Goal: Task Accomplishment & Management: Manage account settings

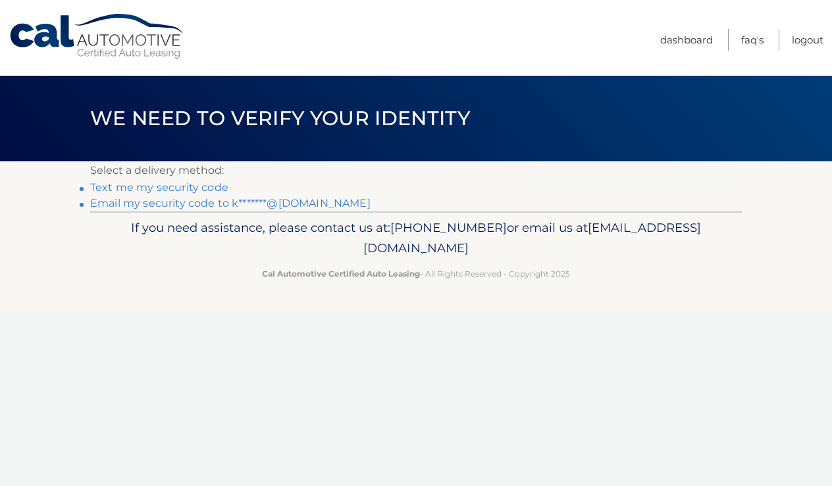
click at [210, 204] on link "Email my security code to k*******@gmail.com" at bounding box center [230, 203] width 280 height 13
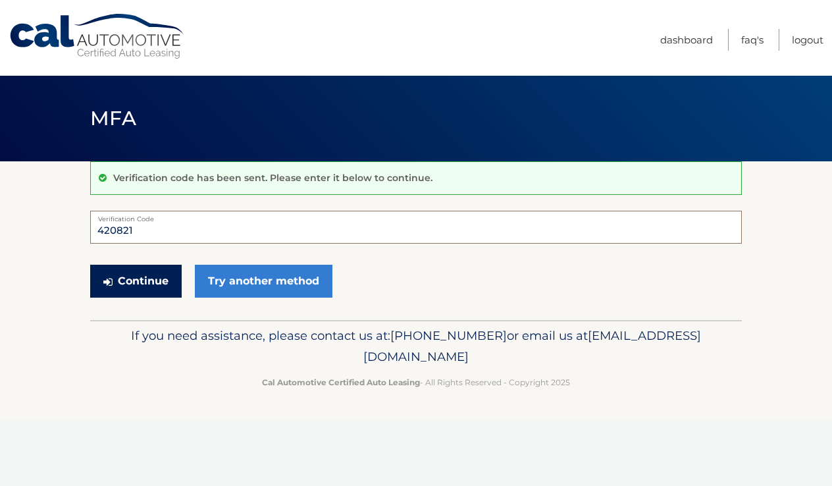
type input "420821"
click at [124, 283] on button "Continue" at bounding box center [135, 281] width 91 height 33
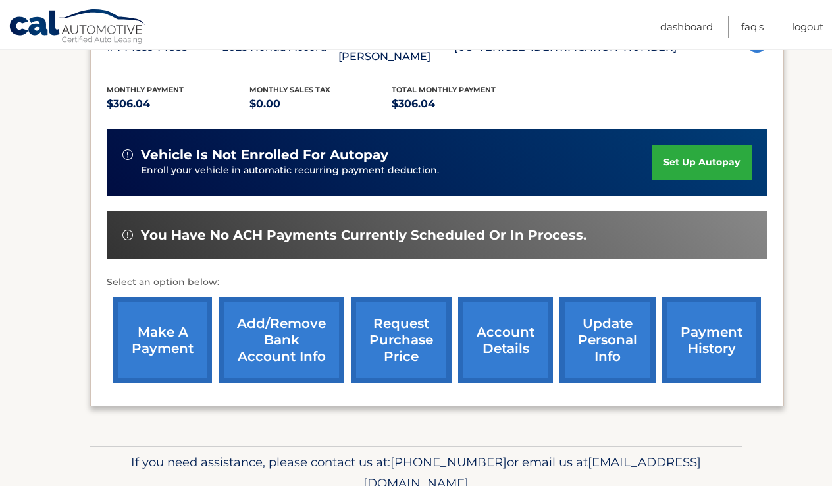
scroll to position [264, 0]
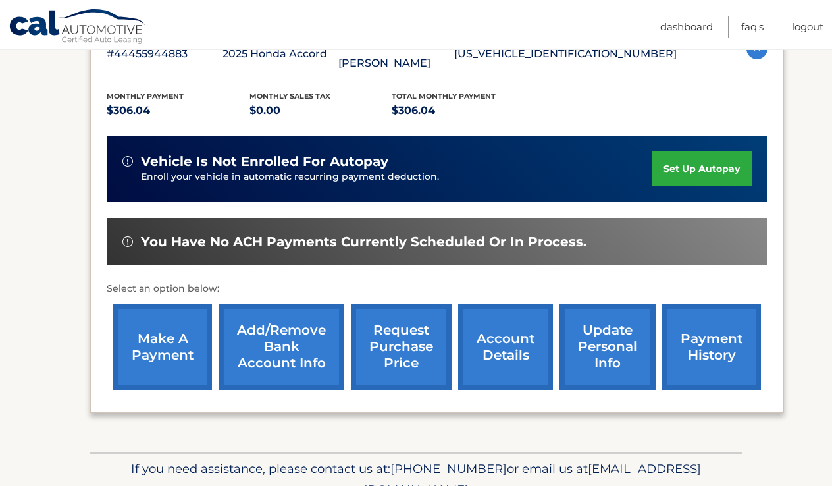
click at [274, 325] on link "Add/Remove bank account info" at bounding box center [282, 346] width 126 height 86
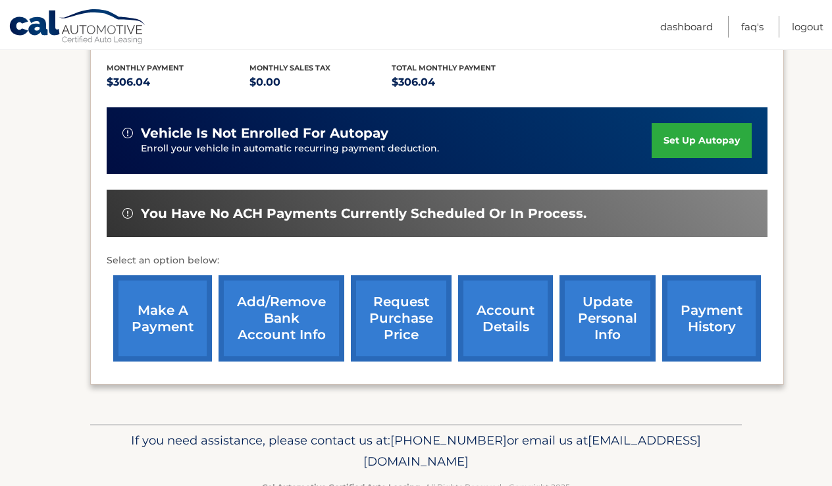
scroll to position [287, 0]
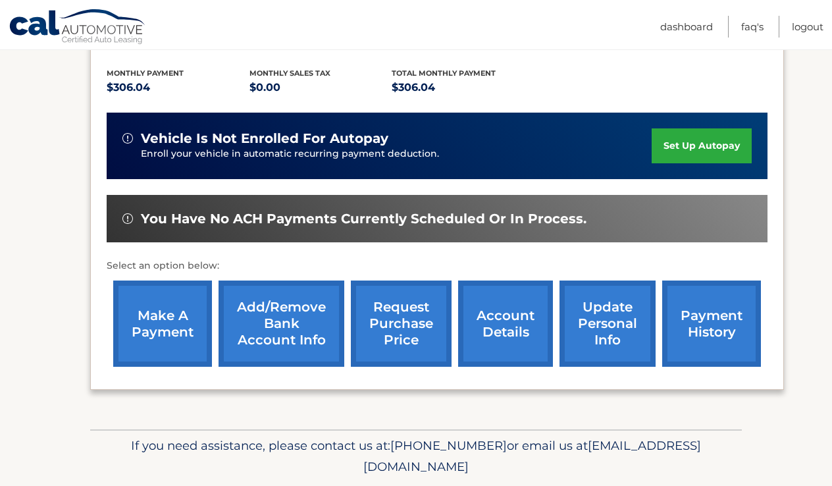
click at [169, 321] on link "make a payment" at bounding box center [162, 323] width 99 height 86
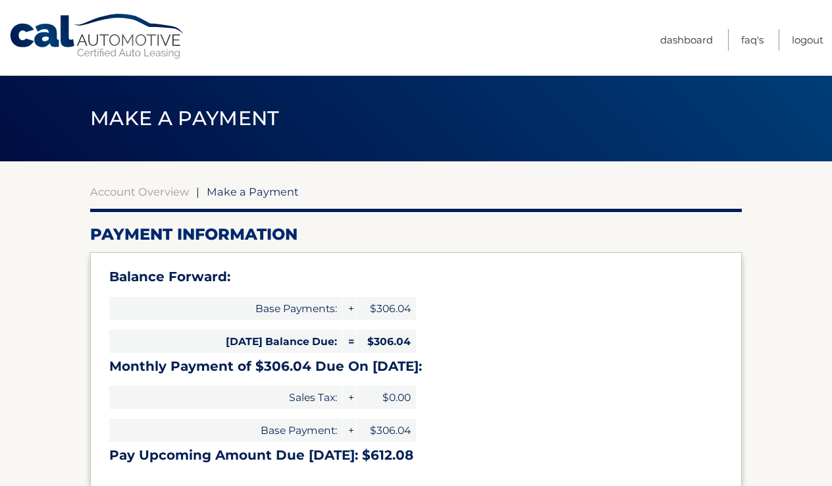
select select "NzhjZjM3MWQtMjhhMS00OTQ4LWE4YWItN2Q4NzM4NDlmNzBl"
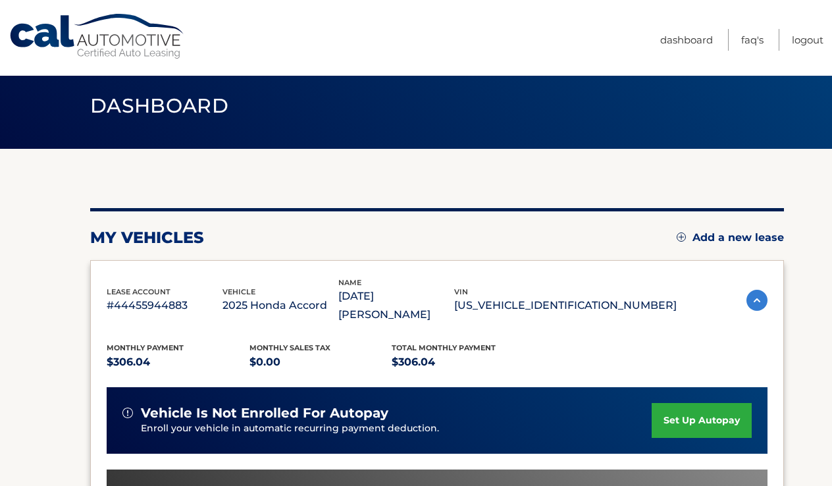
scroll to position [15, 0]
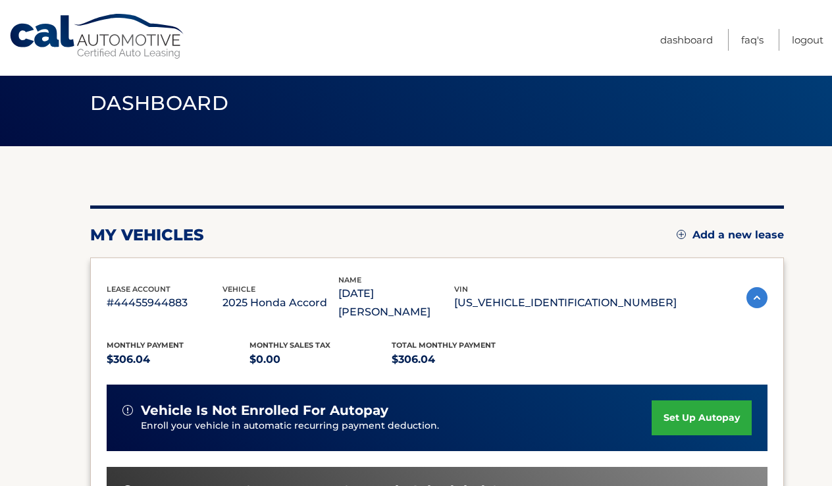
click at [760, 292] on img at bounding box center [756, 297] width 21 height 21
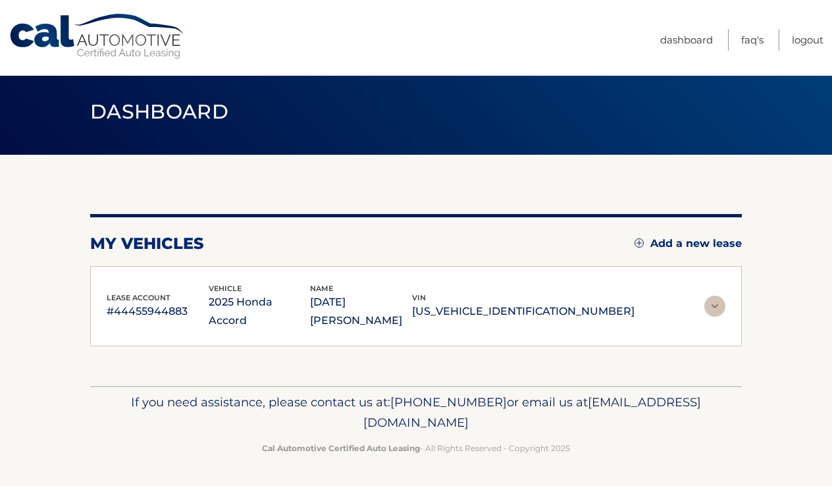
scroll to position [0, 0]
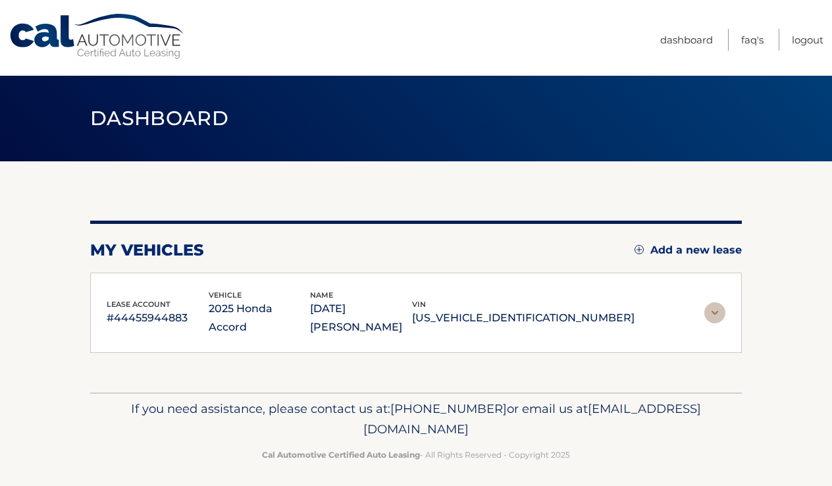
click at [716, 302] on img at bounding box center [714, 312] width 21 height 21
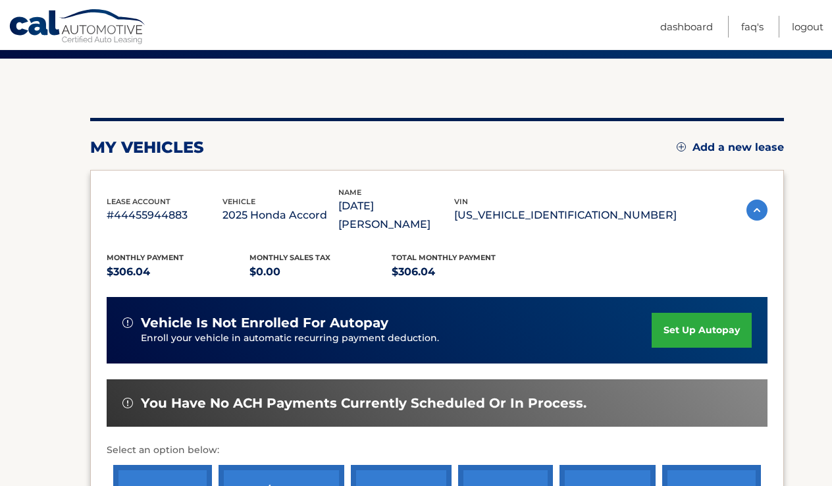
scroll to position [115, 0]
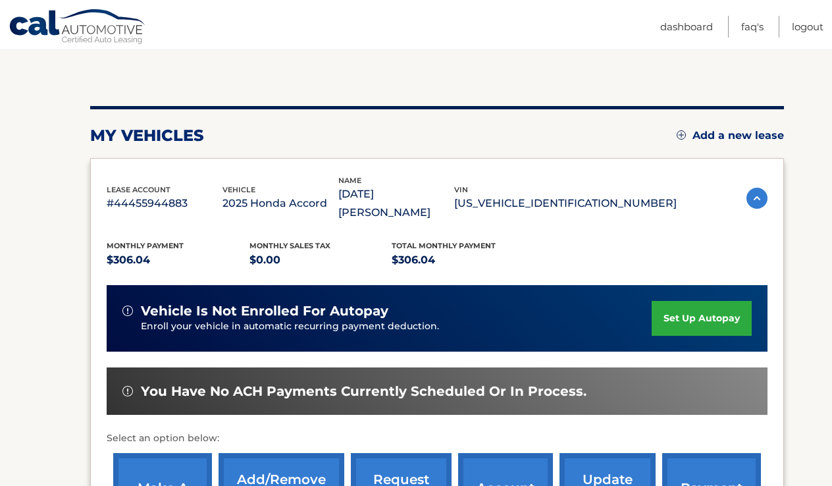
click at [699, 302] on link "set up autopay" at bounding box center [702, 318] width 100 height 35
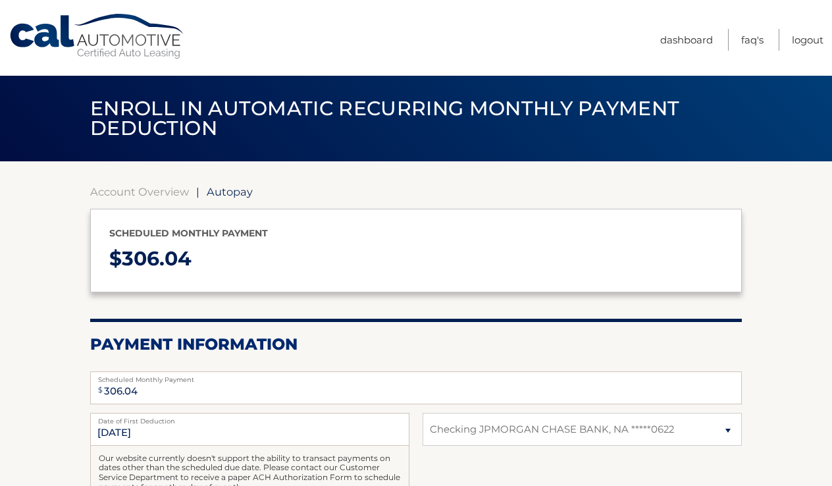
select select "NzhjZjM3MWQtMjhhMS00OTQ4LWE4YWItN2Q4NzM4NDlmNzBl"
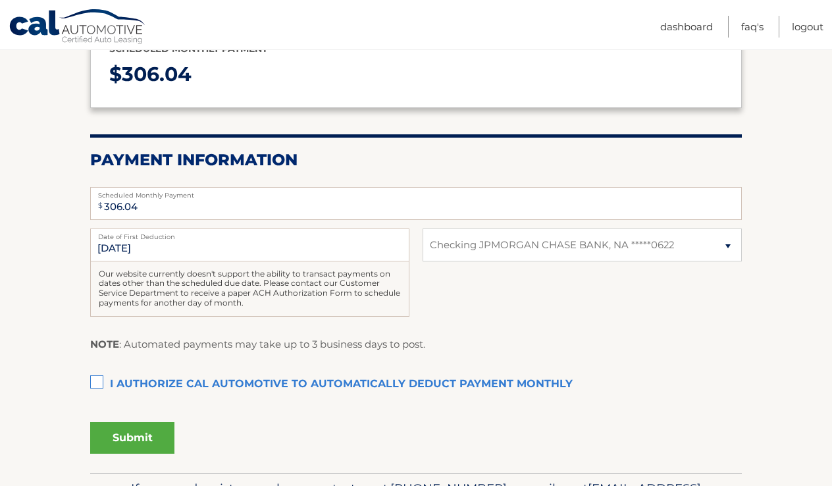
scroll to position [226, 0]
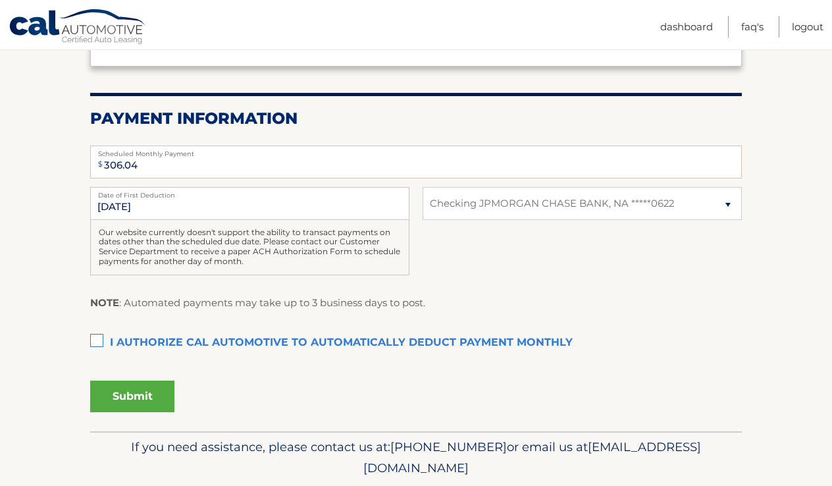
click at [96, 336] on label "I authorize cal automotive to automatically deduct payment monthly This checkbo…" at bounding box center [416, 343] width 652 height 26
click at [0, 0] on input "I authorize cal automotive to automatically deduct payment monthly This checkbo…" at bounding box center [0, 0] width 0 height 0
click at [147, 397] on button "Submit" at bounding box center [132, 396] width 84 height 32
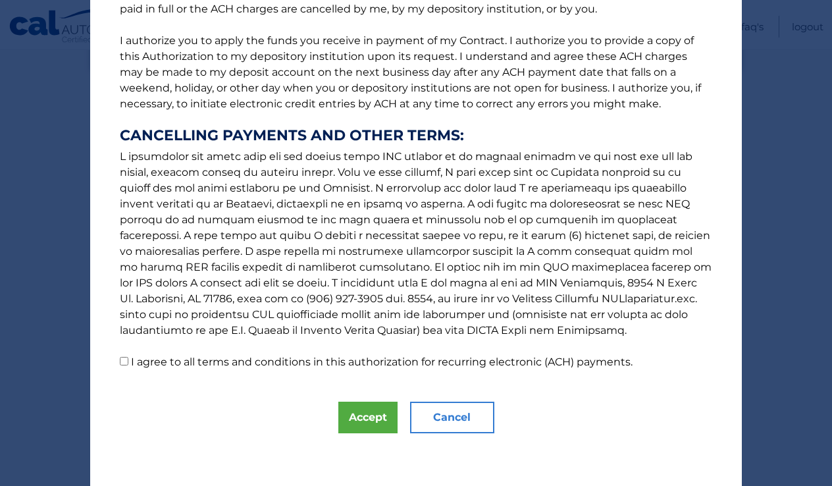
scroll to position [152, 0]
click at [353, 423] on button "Accept" at bounding box center [367, 418] width 59 height 32
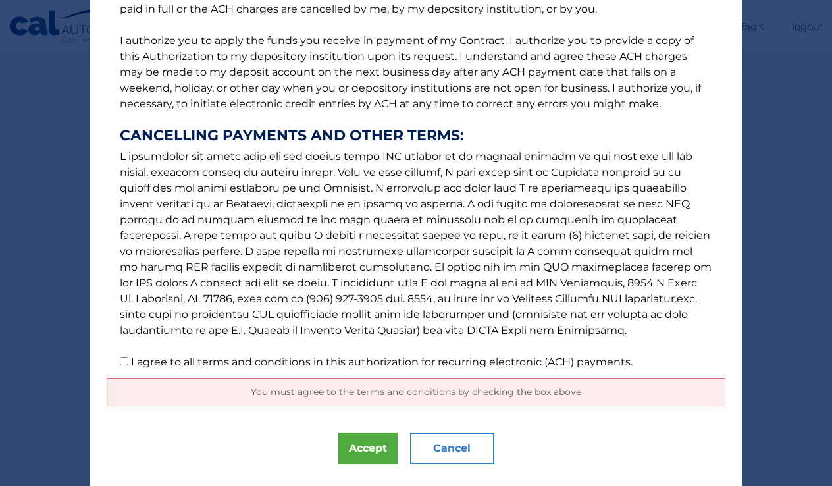
click at [122, 364] on input "I agree to all terms and conditions in this authorization for recurring electro…" at bounding box center [124, 361] width 9 height 9
checkbox input "true"
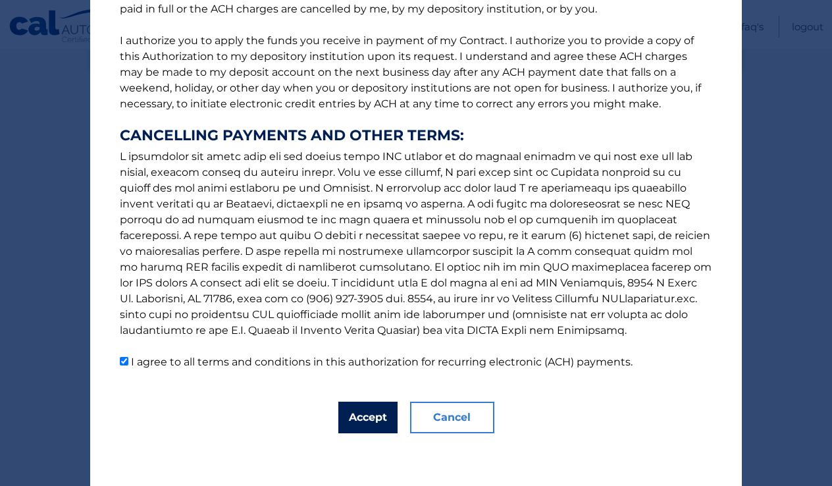
click at [371, 425] on button "Accept" at bounding box center [367, 418] width 59 height 32
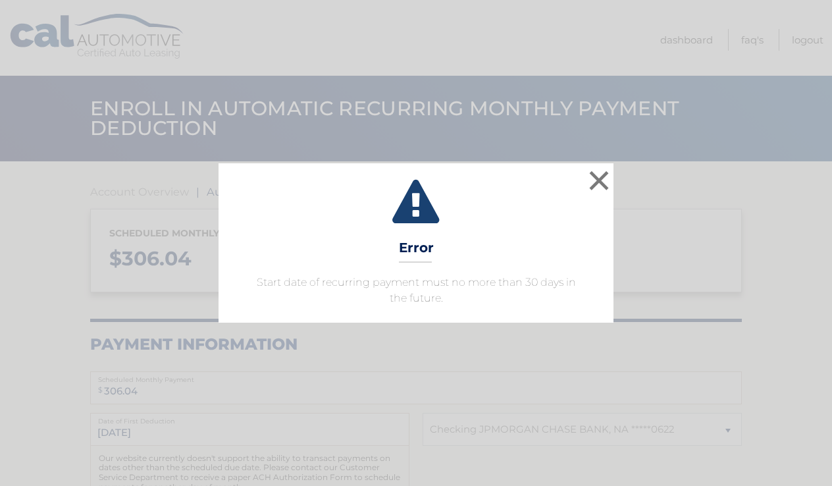
select select "NzhjZjM3MWQtMjhhMS00OTQ4LWE4YWItN2Q4NzM4NDlmNzBl"
click at [598, 180] on button "×" at bounding box center [599, 180] width 26 height 26
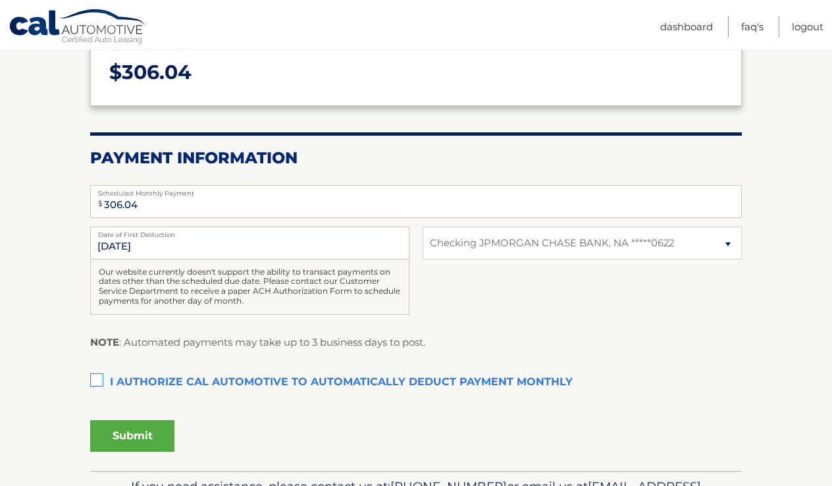
scroll to position [188, 0]
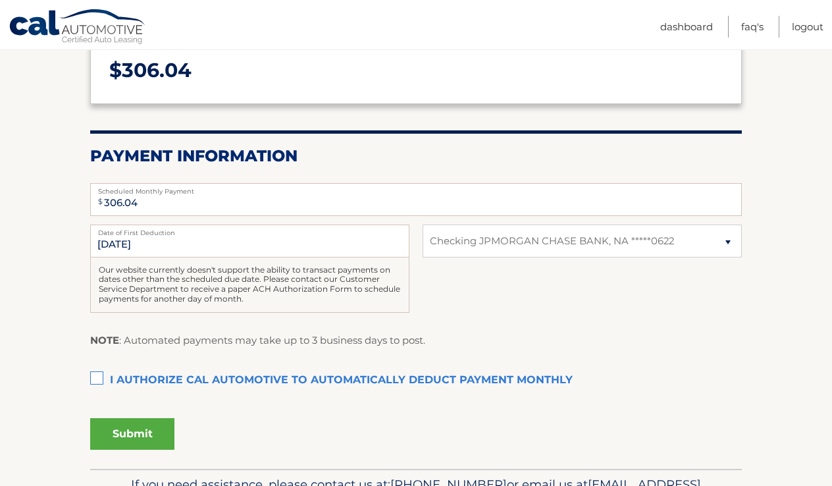
click at [100, 378] on label "I authorize cal automotive to automatically deduct payment monthly This checkbo…" at bounding box center [416, 380] width 652 height 26
click at [0, 0] on input "I authorize cal automotive to automatically deduct payment monthly This checkbo…" at bounding box center [0, 0] width 0 height 0
click at [138, 433] on button "Submit" at bounding box center [132, 434] width 84 height 32
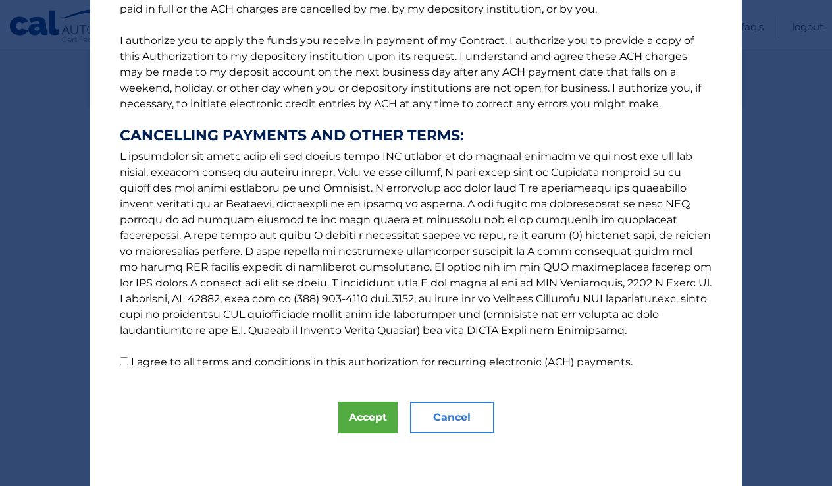
scroll to position [152, 0]
click at [345, 419] on button "Accept" at bounding box center [367, 418] width 59 height 32
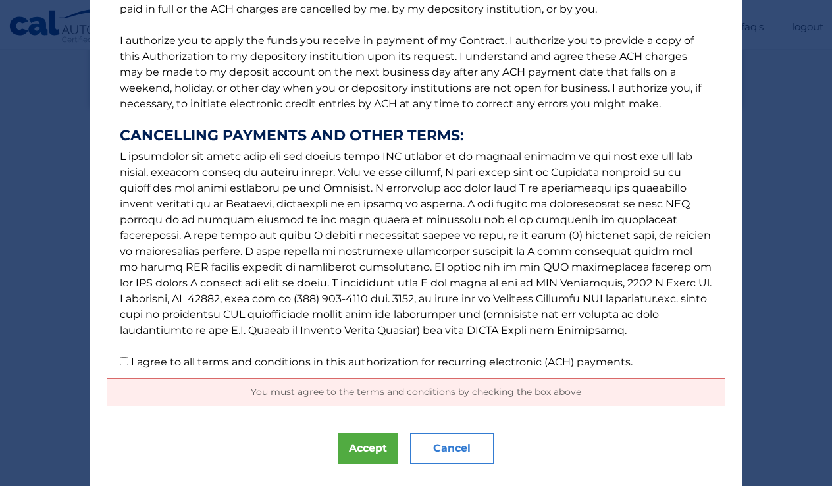
click at [124, 363] on input "I agree to all terms and conditions in this authorization for recurring electro…" at bounding box center [124, 361] width 9 height 9
checkbox input "true"
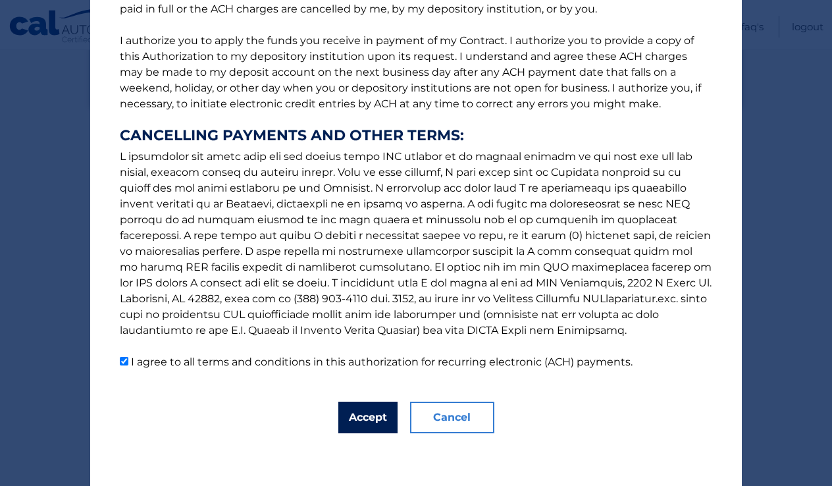
click at [355, 423] on button "Accept" at bounding box center [367, 418] width 59 height 32
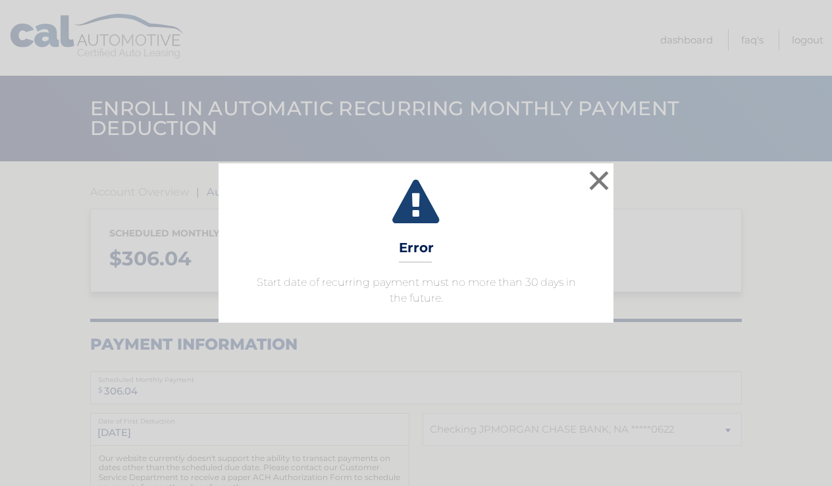
select select "NzhjZjM3MWQtMjhhMS00OTQ4LWE4YWItN2Q4NzM4NDlmNzBl"
click at [601, 183] on button "×" at bounding box center [599, 180] width 26 height 26
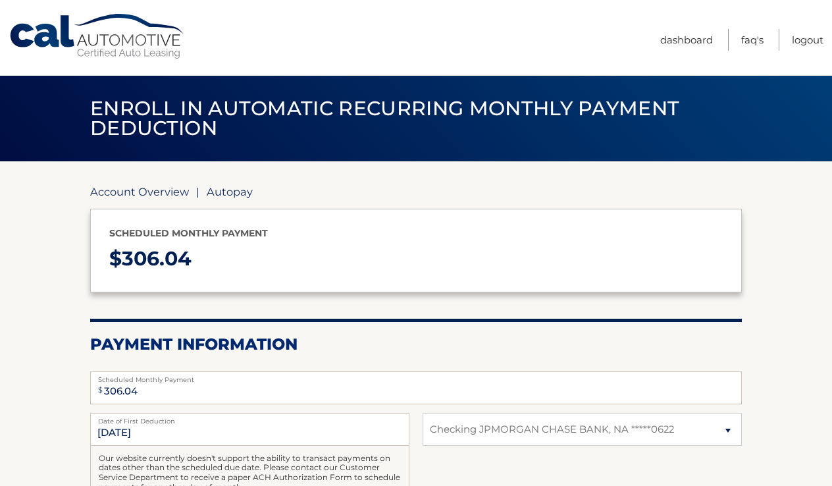
click at [134, 191] on link "Account Overview" at bounding box center [139, 191] width 99 height 13
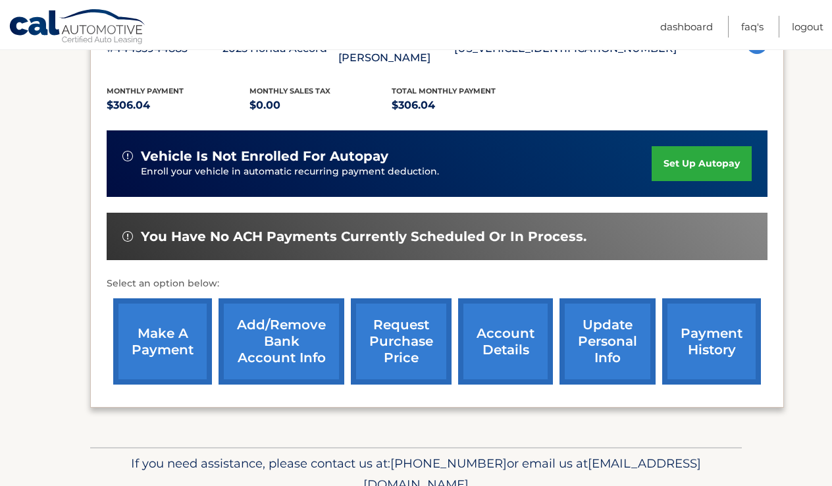
scroll to position [280, 0]
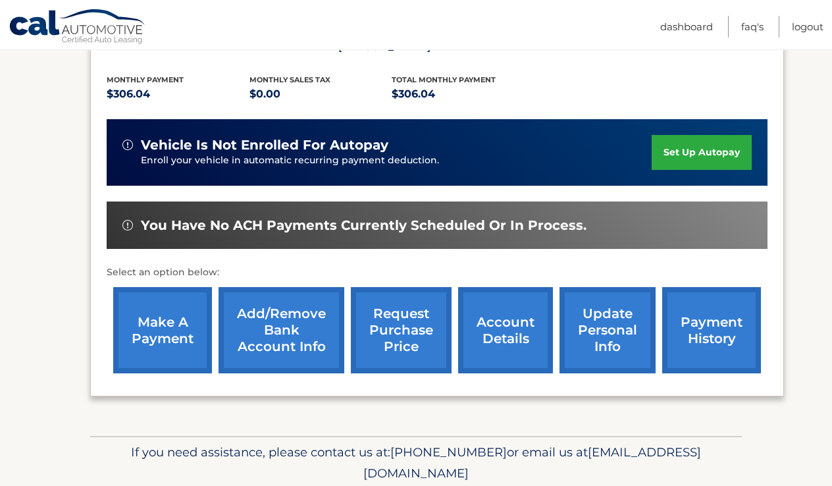
click at [696, 315] on link "payment history" at bounding box center [711, 330] width 99 height 86
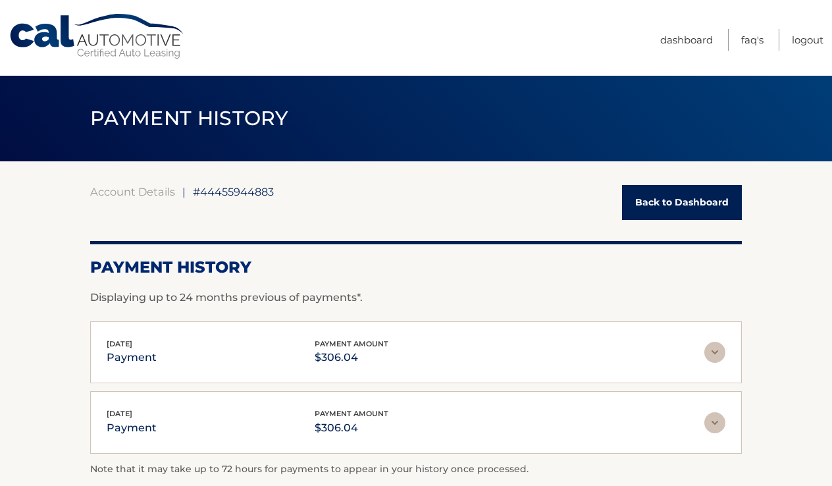
click at [656, 204] on link "Back to Dashboard" at bounding box center [682, 202] width 120 height 35
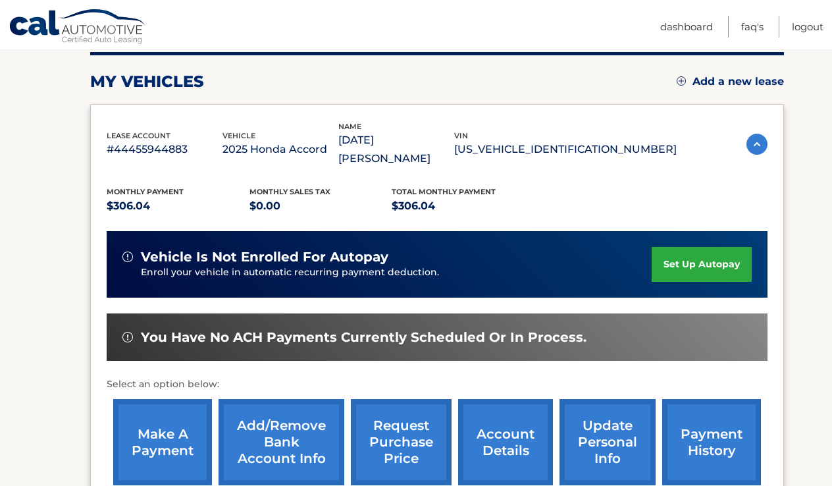
scroll to position [170, 0]
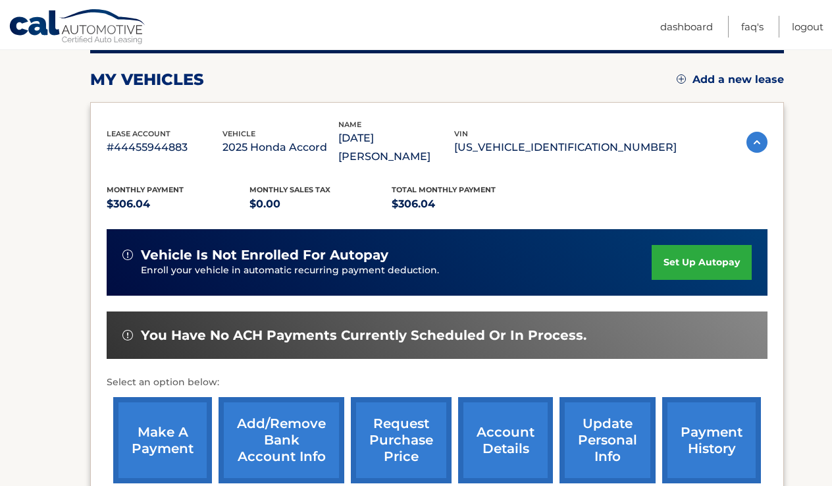
click at [178, 410] on link "make a payment" at bounding box center [162, 440] width 99 height 86
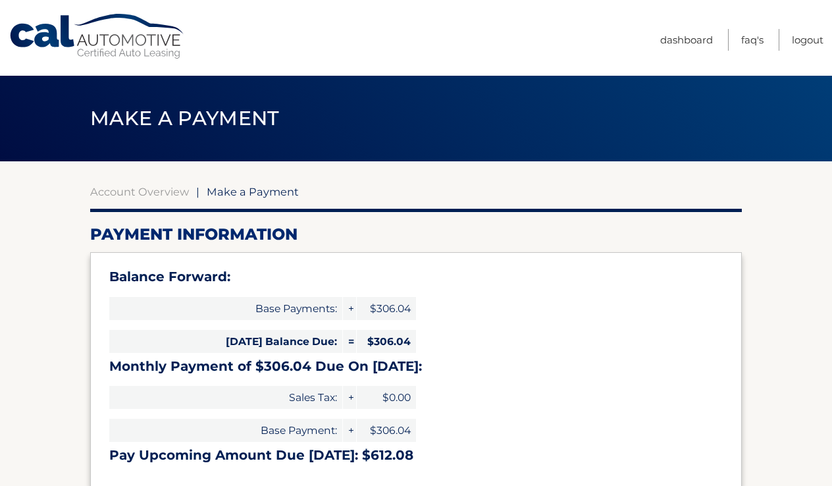
select select "NzhjZjM3MWQtMjhhMS00OTQ4LWE4YWItN2Q4NzM4NDlmNzBl"
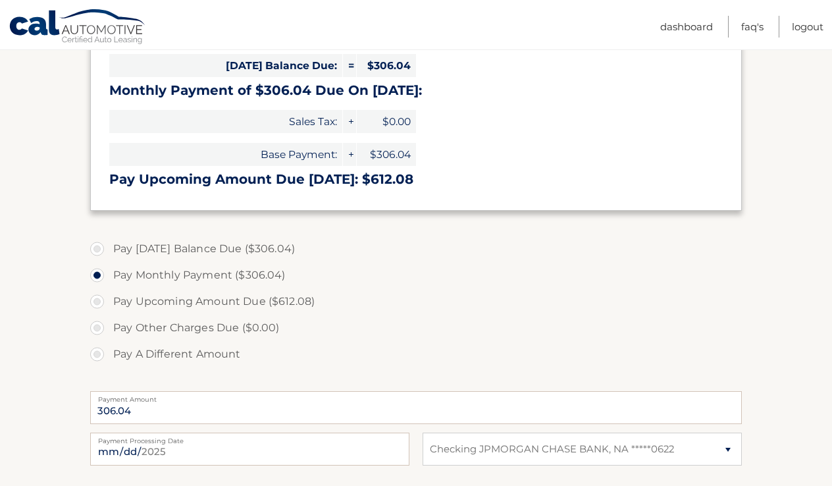
scroll to position [311, 0]
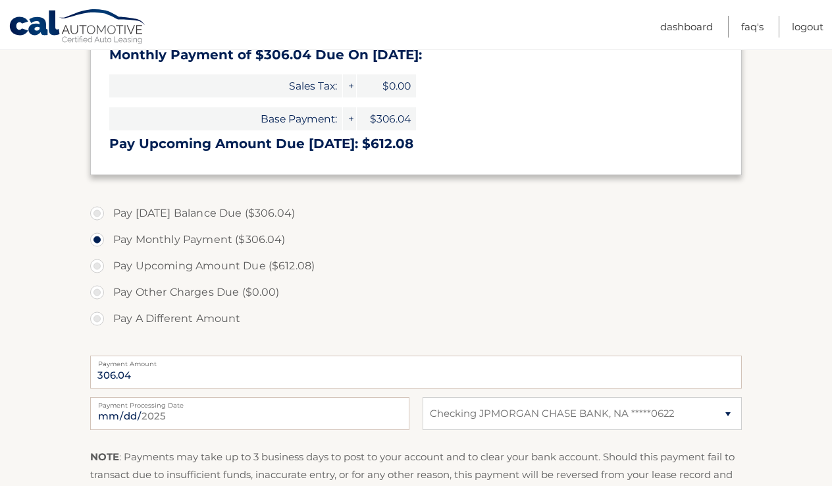
click at [99, 211] on label "Pay [DATE] Balance Due ($306.04)" at bounding box center [416, 213] width 652 height 26
click at [99, 211] on input "Pay [DATE] Balance Due ($306.04)" at bounding box center [101, 210] width 13 height 21
radio input "true"
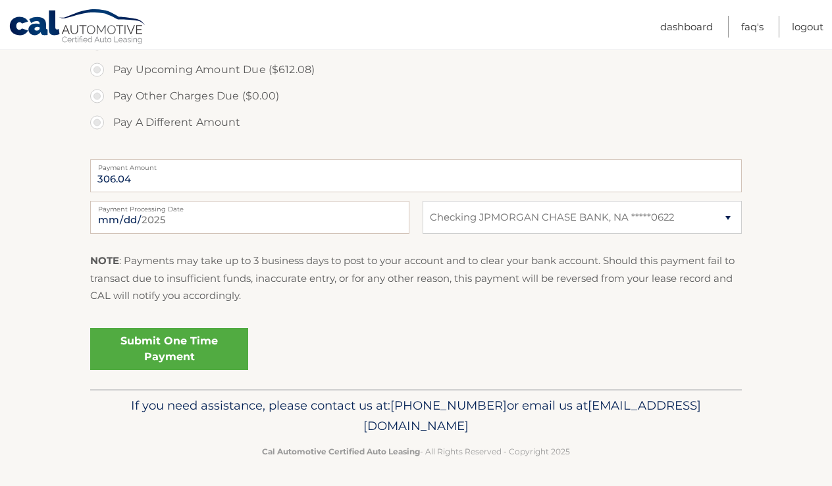
scroll to position [507, 0]
click at [206, 349] on link "Submit One Time Payment" at bounding box center [169, 349] width 158 height 42
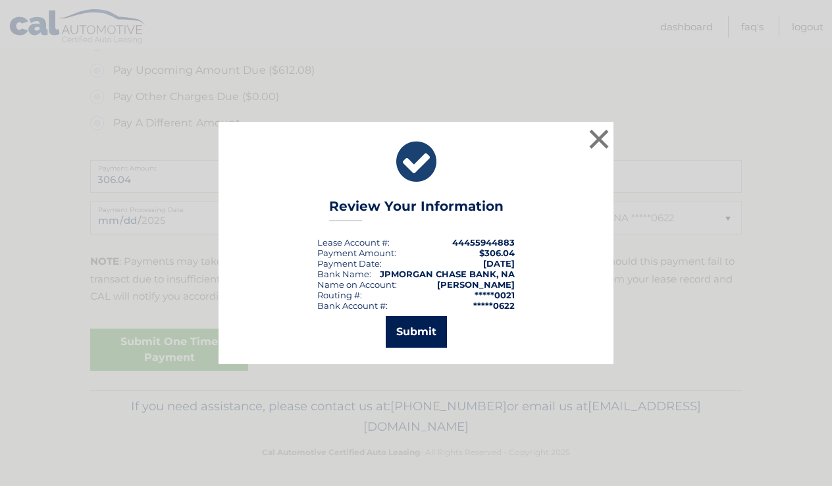
click at [424, 330] on button "Submit" at bounding box center [416, 332] width 61 height 32
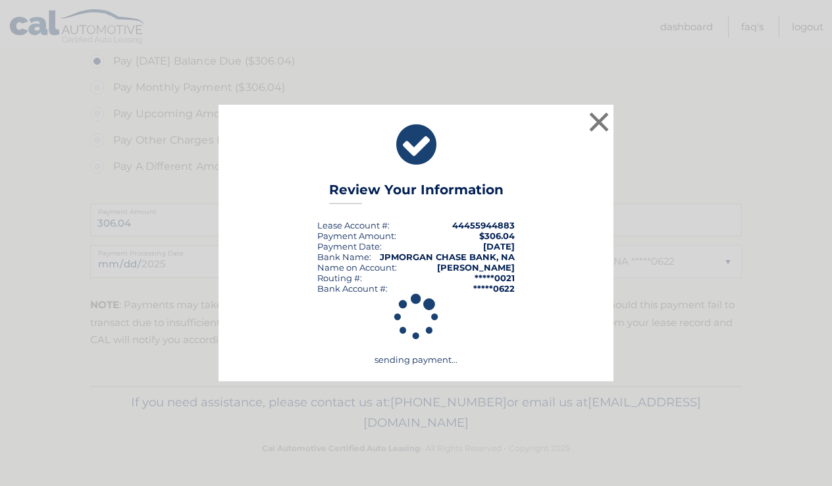
scroll to position [459, 0]
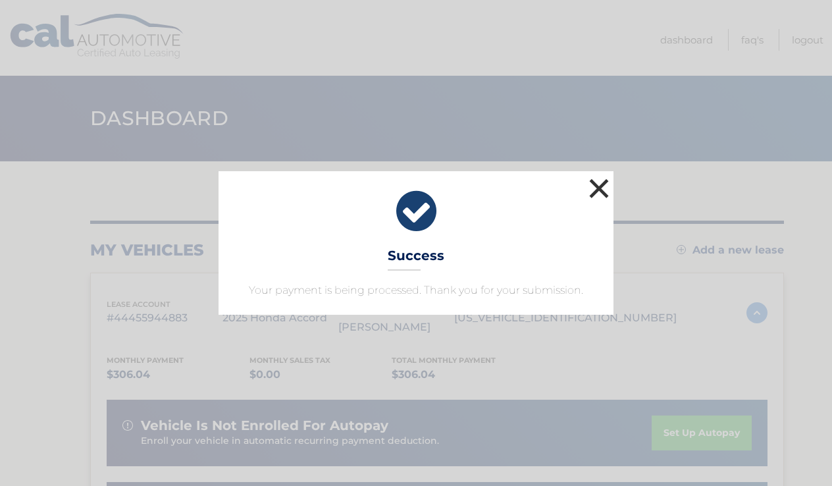
click at [598, 193] on button "×" at bounding box center [599, 188] width 26 height 26
